Goal: Communication & Community: Answer question/provide support

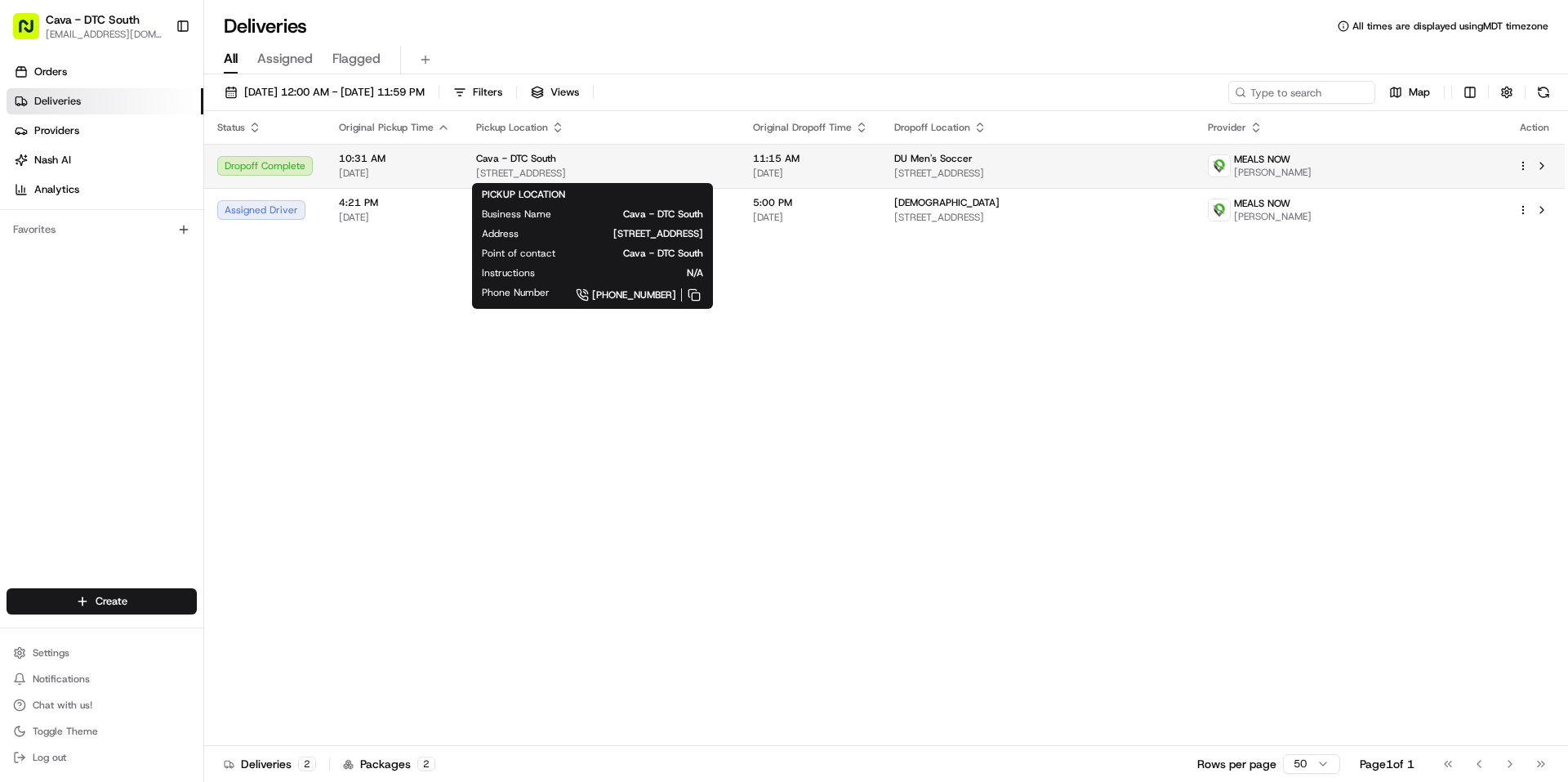
click at [588, 154] on div "Cava - DTC South" at bounding box center [601, 158] width 251 height 13
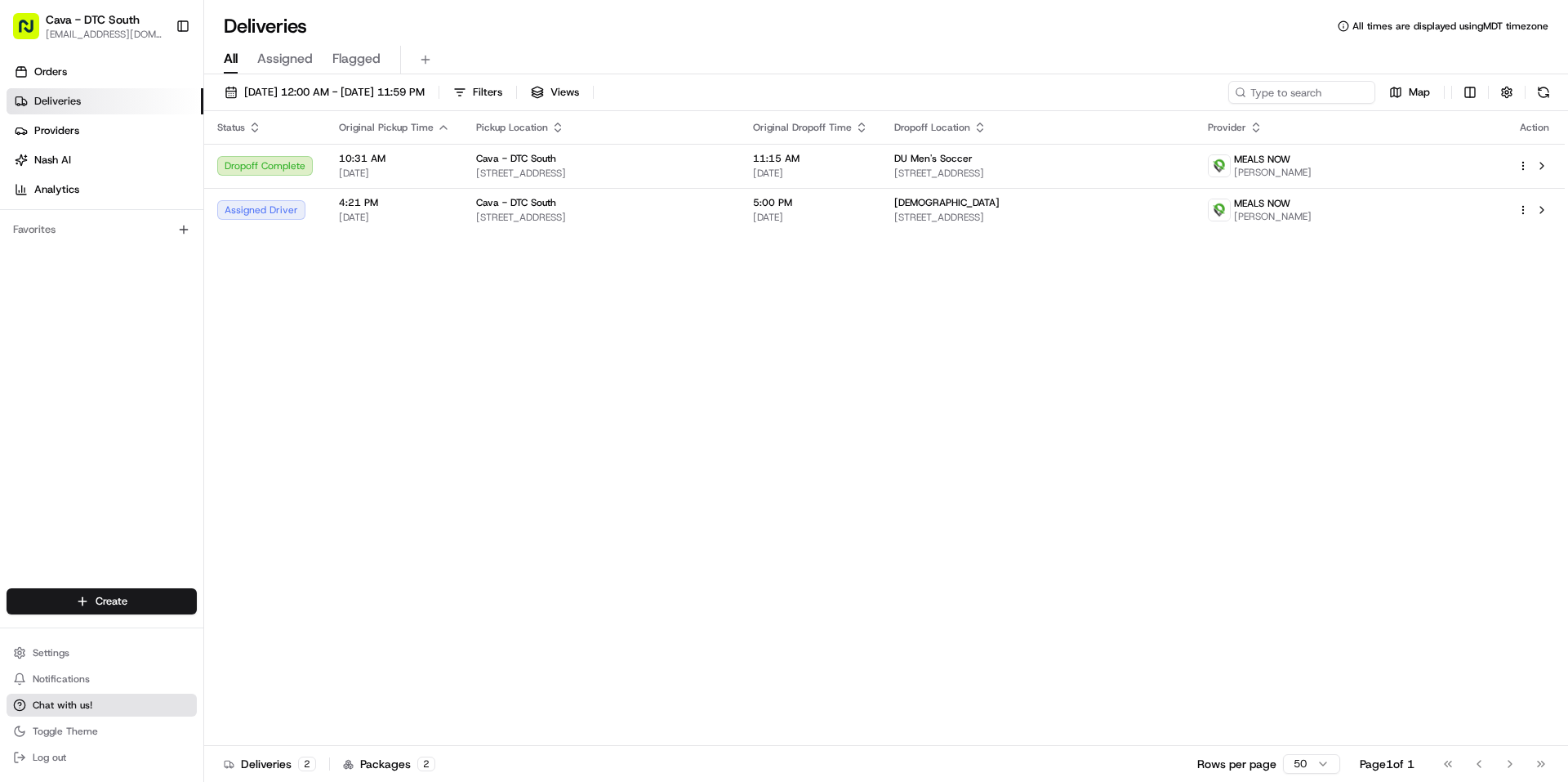
click at [103, 710] on button "Chat with us!" at bounding box center [102, 705] width 190 height 23
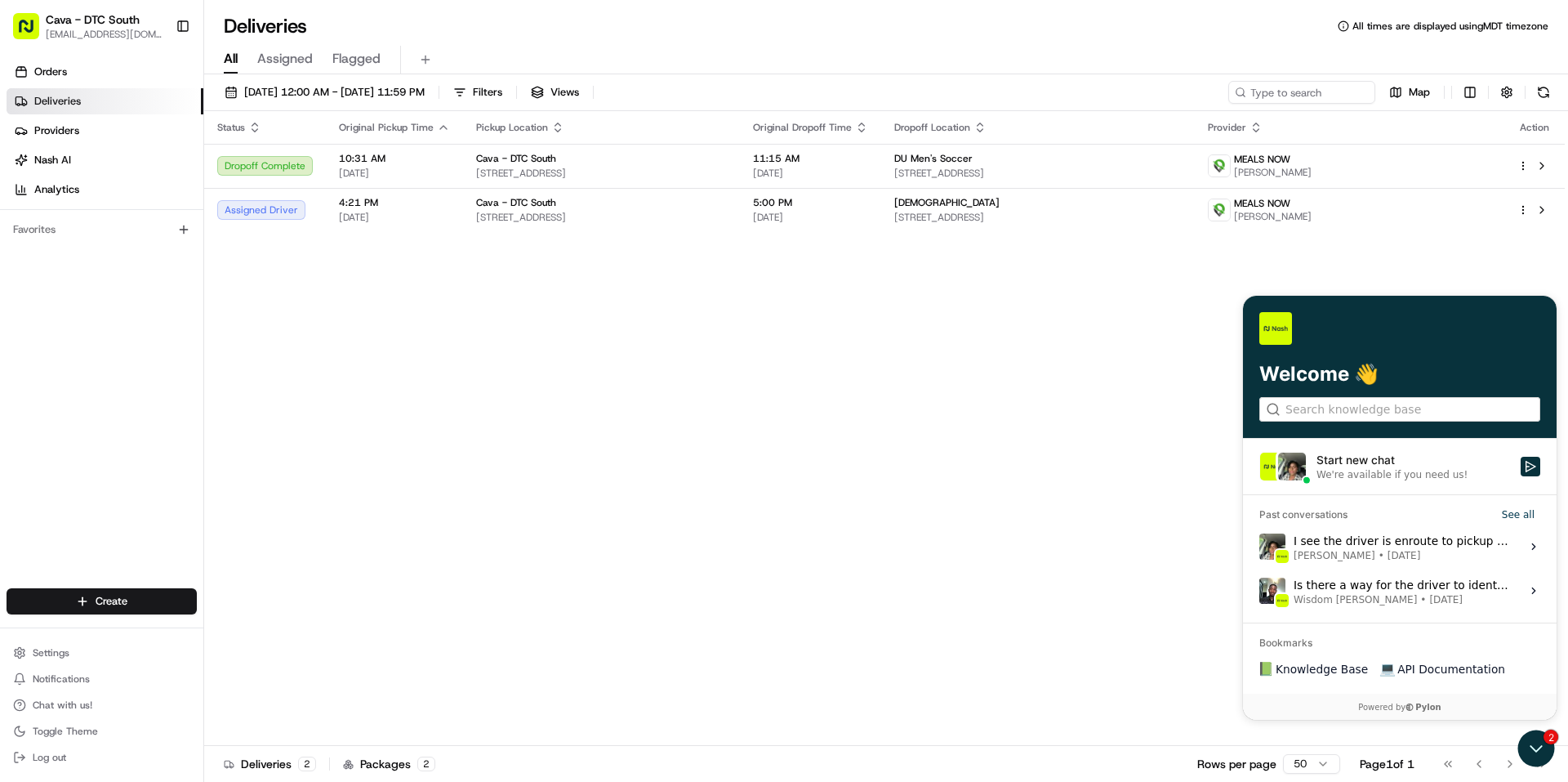
click at [1100, 579] on div "Status Original Pickup Time Pickup Location Original Dropoff Time Dropoff Locat…" at bounding box center [885, 429] width 1361 height 635
click at [1456, 459] on div "Start new chat" at bounding box center [1413, 459] width 194 height 16
click at [1521, 459] on button "Start new chat We're available if you need us!" at bounding box center [1530, 466] width 20 height 20
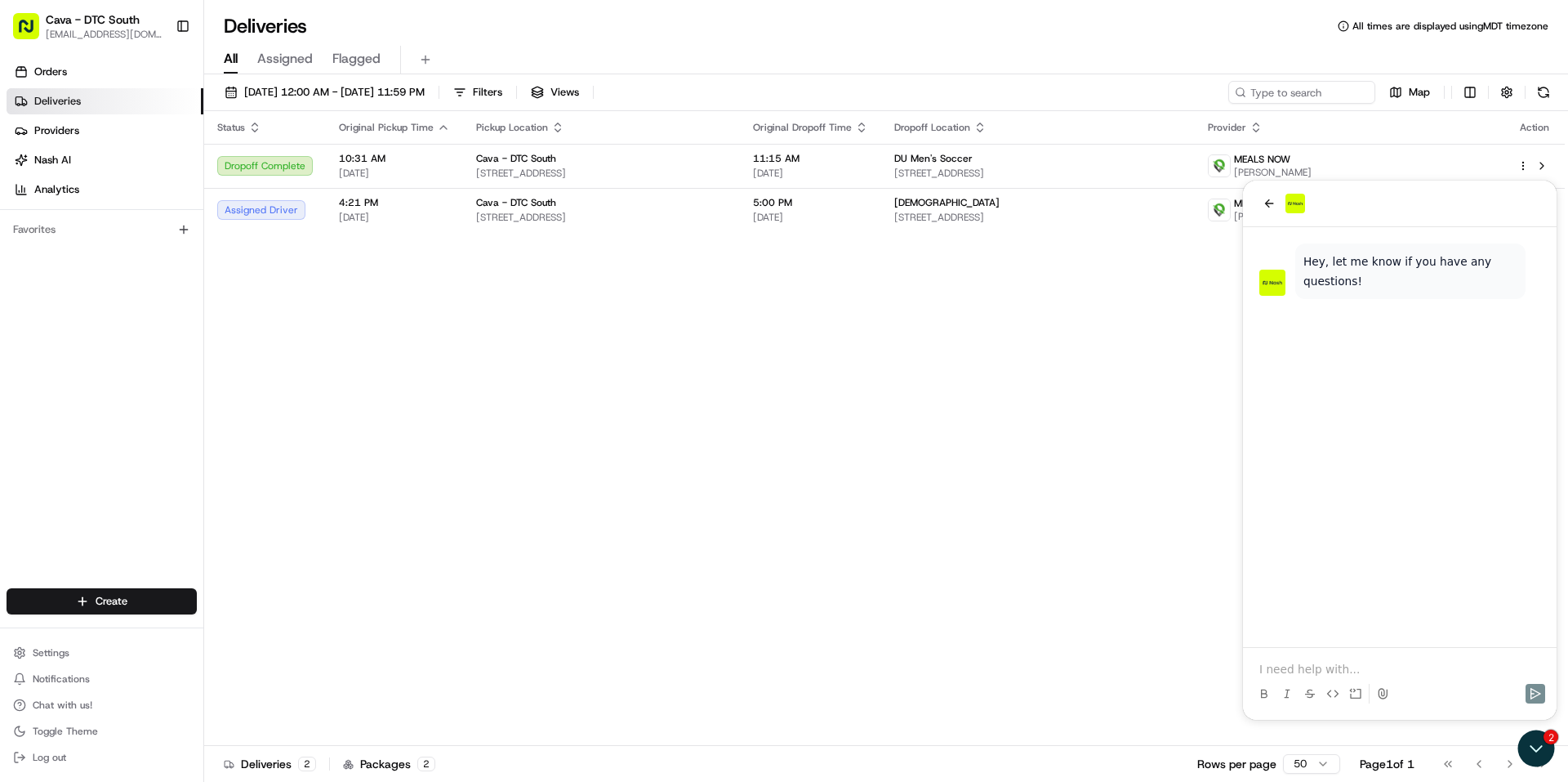
click at [1389, 672] on p at bounding box center [1399, 668] width 281 height 16
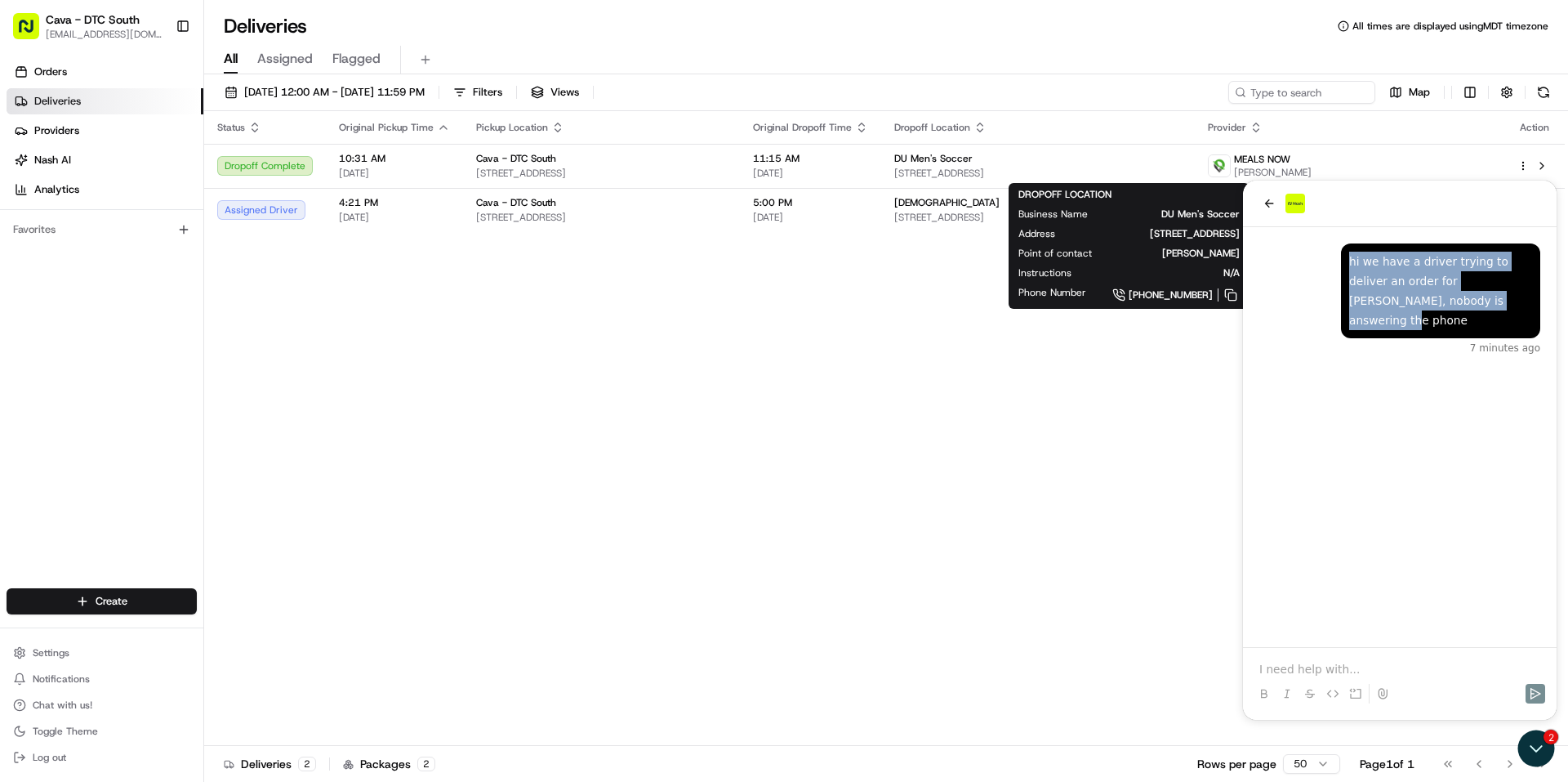
drag, startPoint x: 1352, startPoint y: 265, endPoint x: 1423, endPoint y: 297, distance: 77.9
click at [1423, 297] on div "hi we have a driver trying to deliver an order for [PERSON_NAME], nobody is ans…" at bounding box center [1441, 291] width 183 height 79
drag, startPoint x: 1861, startPoint y: 594, endPoint x: 1334, endPoint y: 432, distance: 551.3
click at [1421, 395] on div "hi we have a driver trying to deliver an order for [PERSON_NAME], nobody is ans…" at bounding box center [1399, 436] width 314 height 420
